Goal: Complete application form

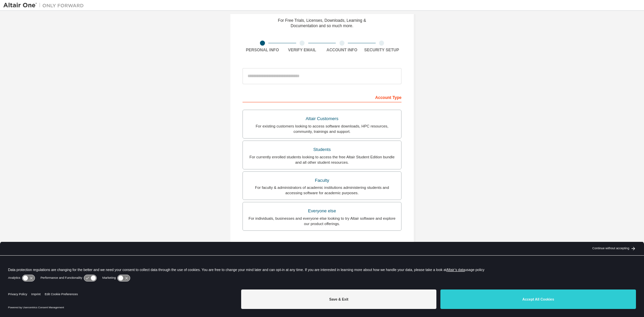
scroll to position [34, 0]
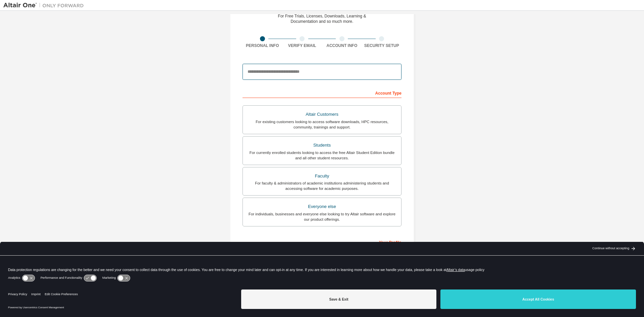
click at [287, 70] on input "email" at bounding box center [322, 72] width 159 height 16
type input "**********"
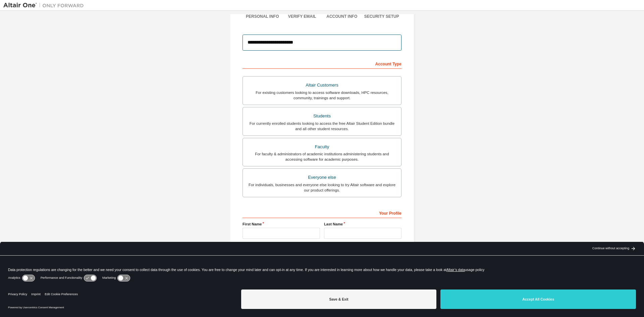
scroll to position [67, 0]
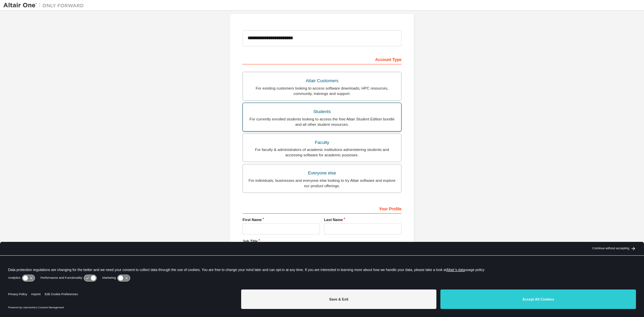
click at [273, 119] on div "For currently enrolled students looking to access the free Altair Student Editi…" at bounding box center [322, 121] width 150 height 11
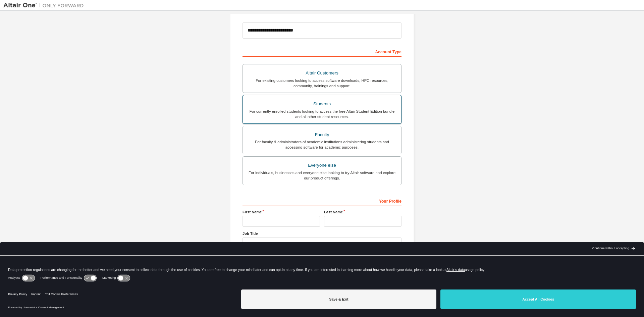
scroll to position [75, 0]
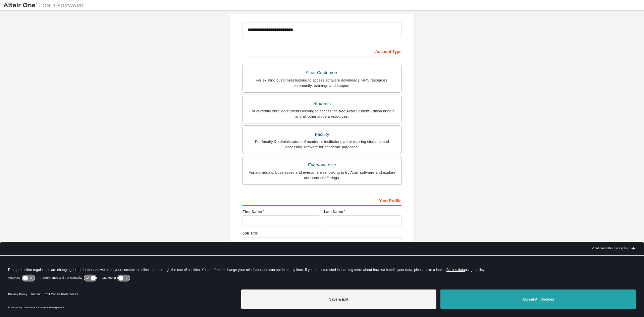
click at [515, 299] on button "Accept All Cookies" at bounding box center [539, 299] width 196 height 19
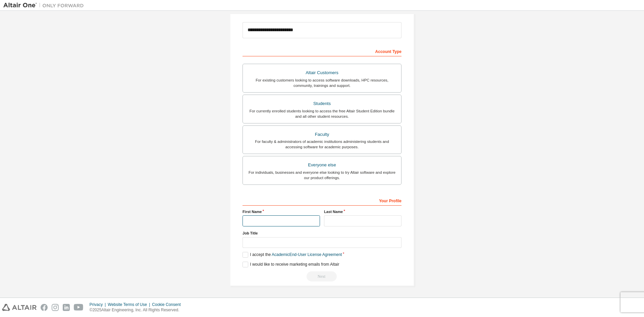
click at [282, 223] on input "text" at bounding box center [282, 220] width 78 height 11
click at [278, 225] on input "text" at bounding box center [282, 220] width 78 height 11
type input "******"
type input "*******"
click at [249, 256] on label "I accept the Academic End-User License Agreement" at bounding box center [292, 255] width 99 height 6
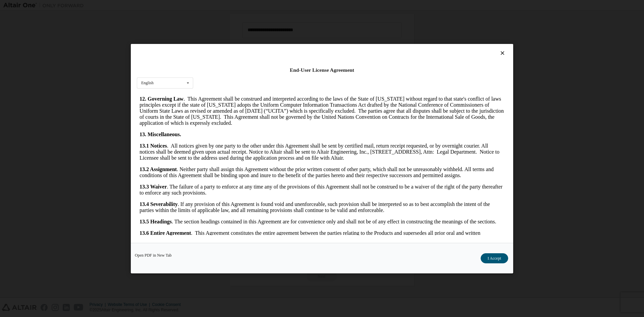
scroll to position [1007, 0]
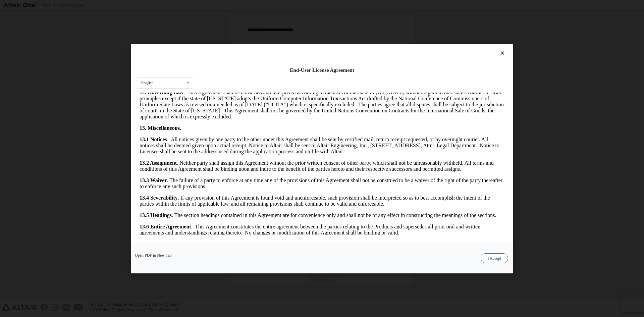
click at [494, 258] on button "I Accept" at bounding box center [495, 258] width 28 height 10
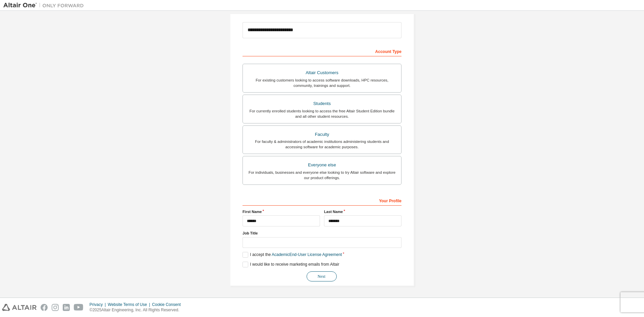
click at [317, 279] on button "Next" at bounding box center [322, 277] width 30 height 10
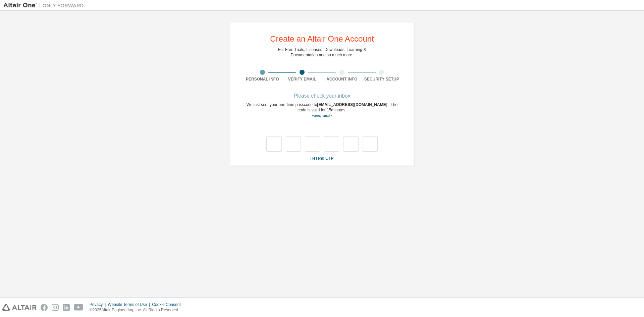
scroll to position [0, 0]
type input "*"
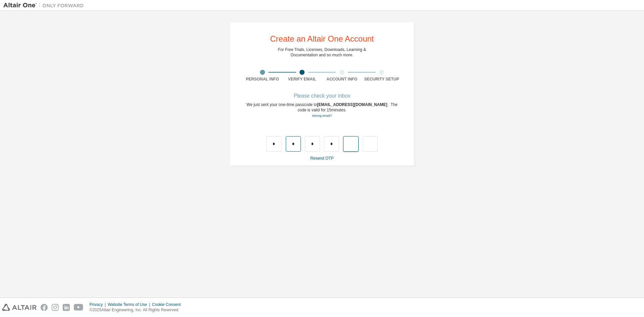
type input "*"
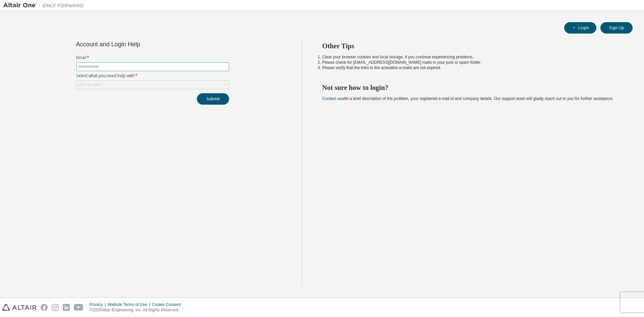
click at [128, 65] on input "text" at bounding box center [153, 66] width 150 height 5
type input "**********"
click at [131, 84] on div "Click to select" at bounding box center [153, 85] width 152 height 8
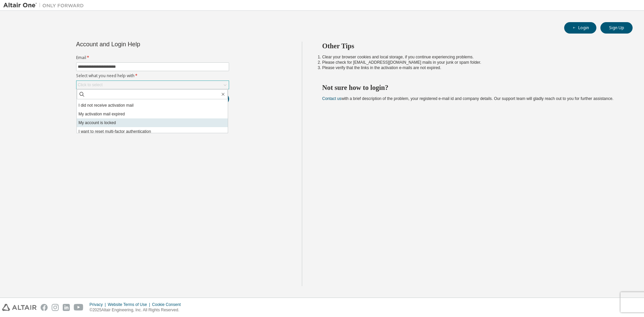
scroll to position [19, 0]
click at [136, 127] on li "I don't know but can't login" at bounding box center [152, 128] width 151 height 9
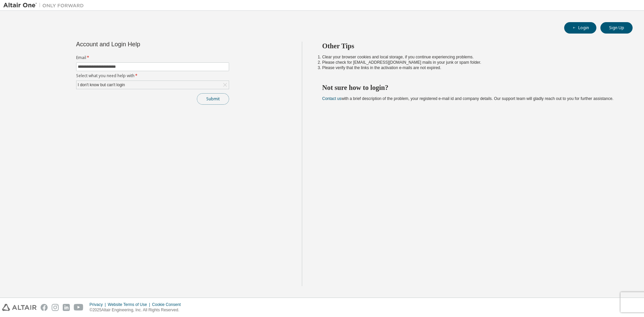
click at [202, 97] on button "Submit" at bounding box center [213, 98] width 32 height 11
